Goal: Task Accomplishment & Management: Use online tool/utility

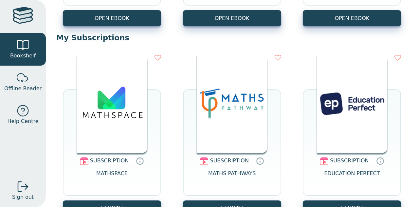
scroll to position [3928, 0]
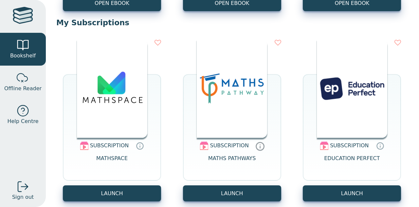
click at [259, 150] on icon at bounding box center [260, 145] width 10 height 9
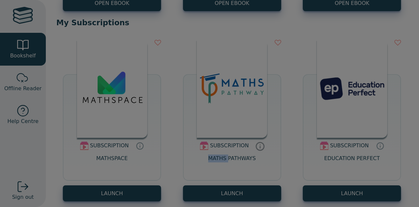
click at [259, 150] on body "Complete your profile Please enter your profile details before continuing Proce…" at bounding box center [209, 103] width 419 height 207
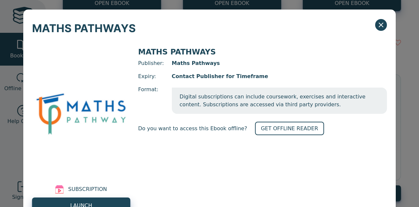
click at [255, 146] on div at bounding box center [255, 146] width 0 height 0
click at [241, 176] on div "MATHS PATHWAYS Publisher: Maths Pathways Expiry: Contact Publisher for Timefram…" at bounding box center [262, 130] width 249 height 166
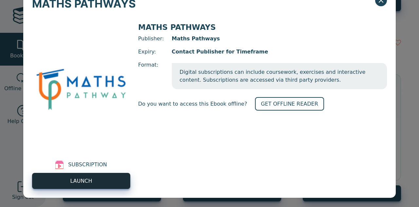
click at [110, 179] on link "LAUNCH" at bounding box center [81, 181] width 98 height 16
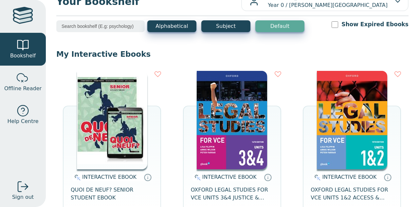
scroll to position [20, 0]
